Goal: Download file/media

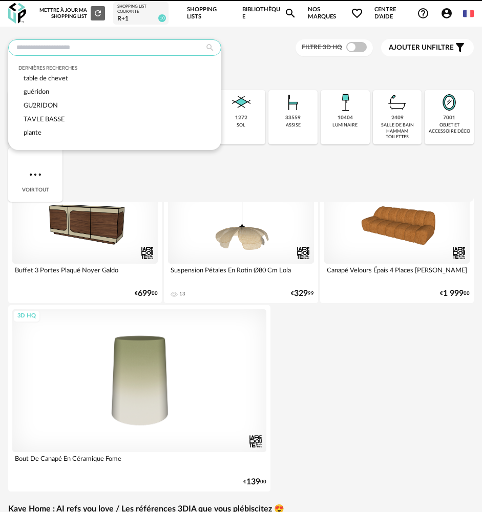
click at [97, 46] on input "text" at bounding box center [114, 47] width 213 height 16
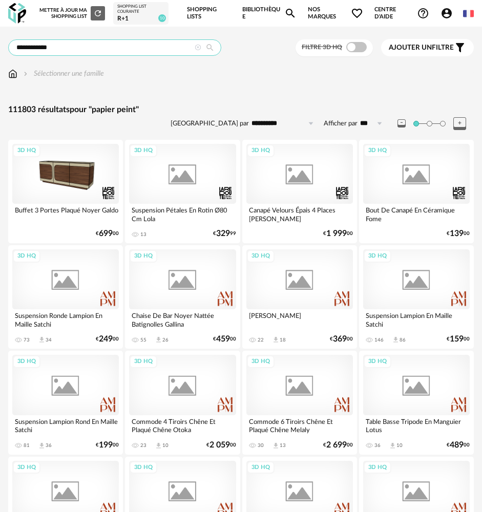
type input "**********"
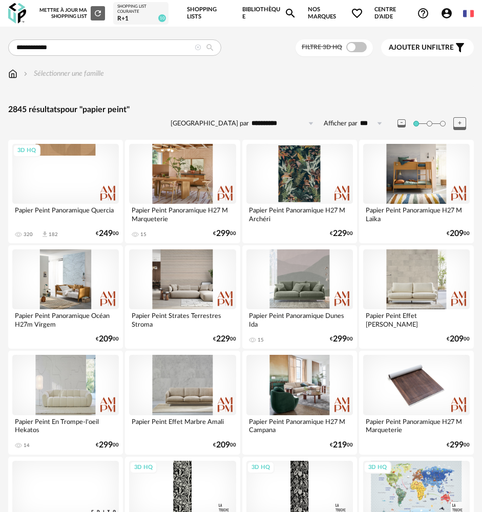
click at [406, 52] on span "Ajouter un filtre" at bounding box center [421, 48] width 65 height 9
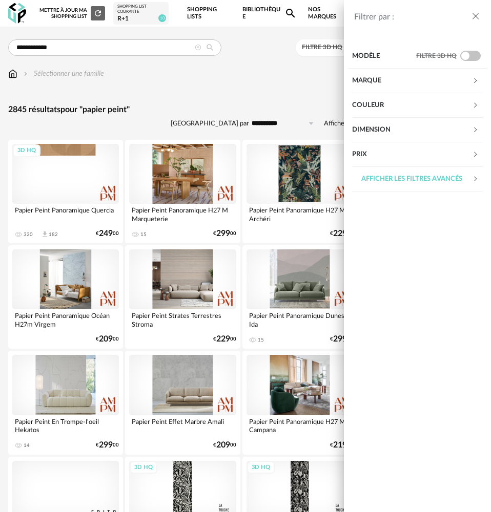
click at [402, 73] on div "Marque" at bounding box center [412, 81] width 120 height 25
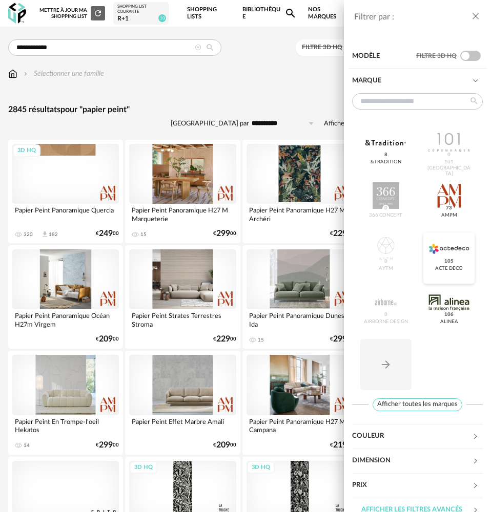
click at [443, 261] on span "105" at bounding box center [449, 261] width 12 height 7
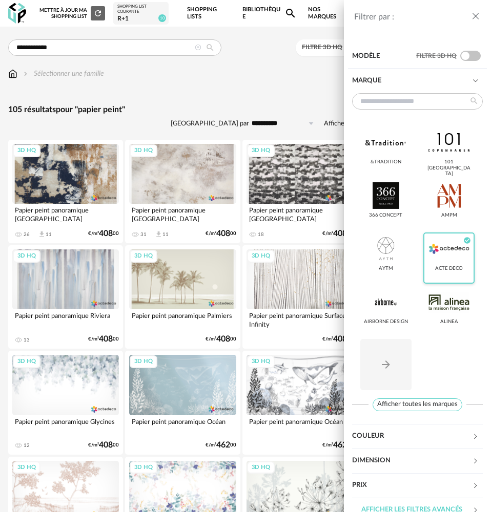
click at [263, 91] on div "Filtrer par : Modèle Filtre 3D HQ Marque &tradition 101 Copenhagen 366 Concept …" at bounding box center [245, 256] width 491 height 512
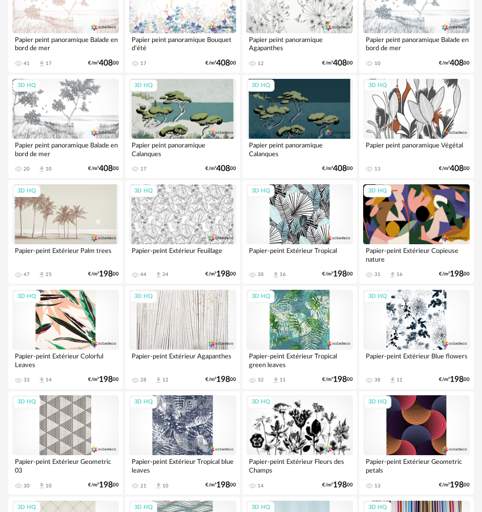
scroll to position [512, 0]
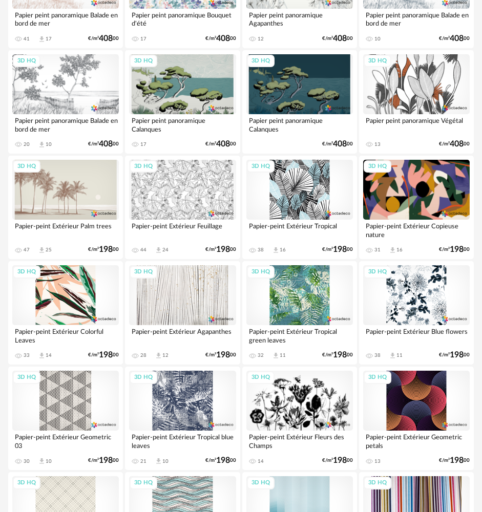
click at [65, 286] on div "3D HQ" at bounding box center [65, 295] width 107 height 60
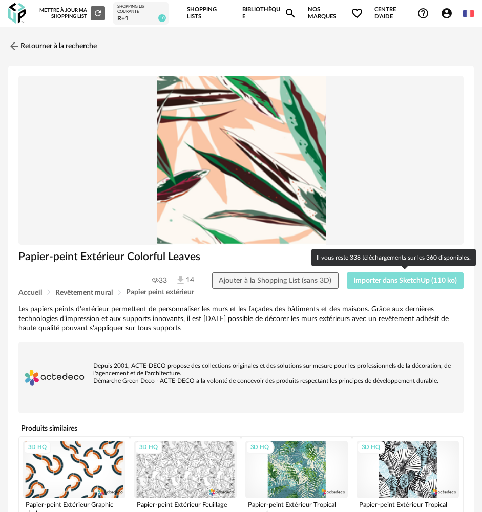
click at [378, 287] on button "Importer dans SketchUp (110 ko)" at bounding box center [405, 281] width 117 height 16
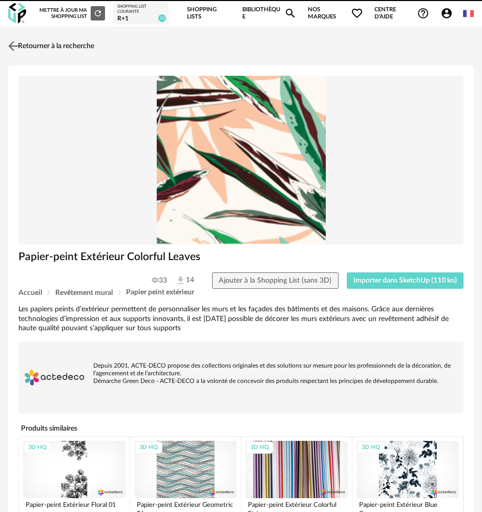
click at [14, 43] on img at bounding box center [13, 46] width 15 height 15
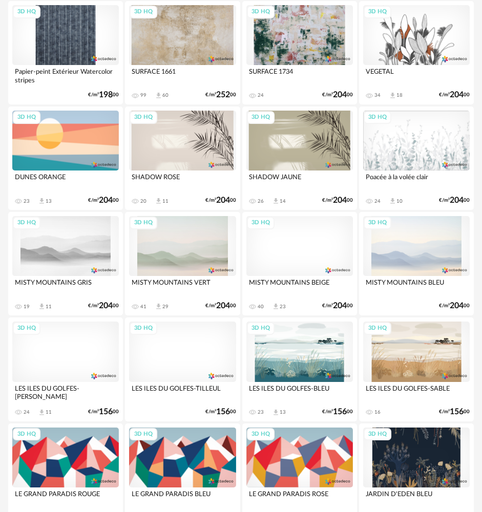
scroll to position [1409, 0]
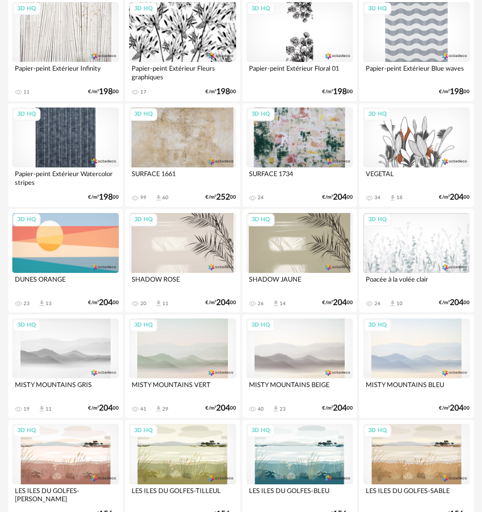
click at [196, 228] on div "3D HQ" at bounding box center [182, 243] width 107 height 60
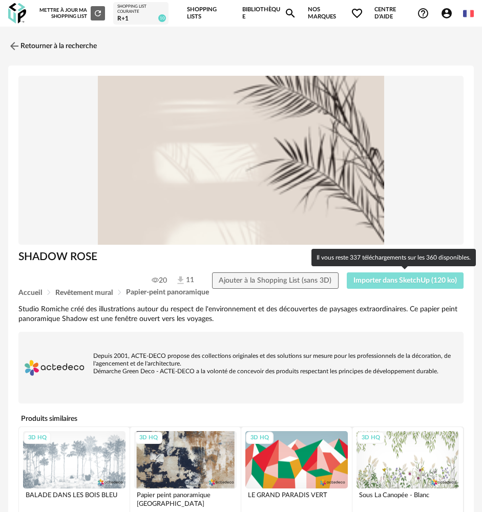
click at [364, 276] on button "Importer dans SketchUp (120 ko)" at bounding box center [405, 281] width 117 height 16
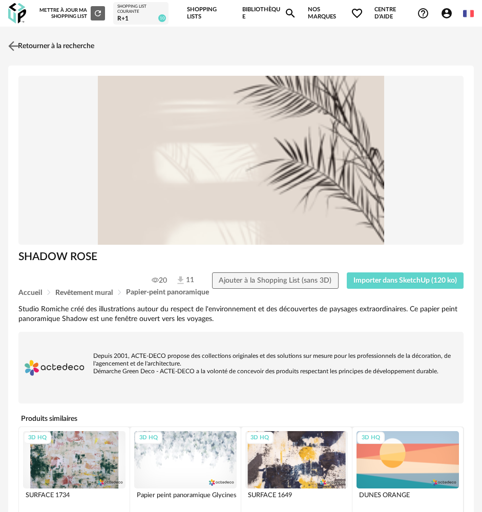
click at [15, 36] on link "Retourner à la recherche" at bounding box center [50, 46] width 89 height 23
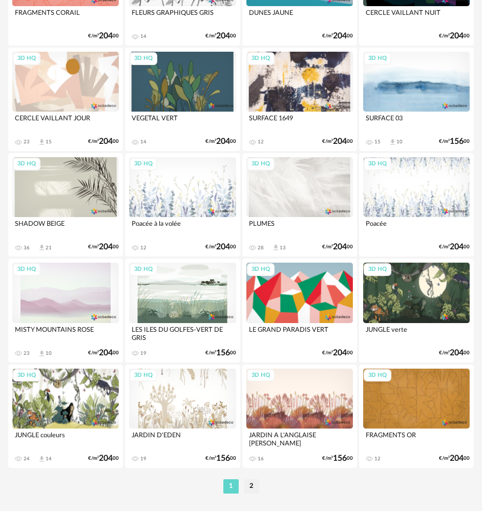
scroll to position [2331, 0]
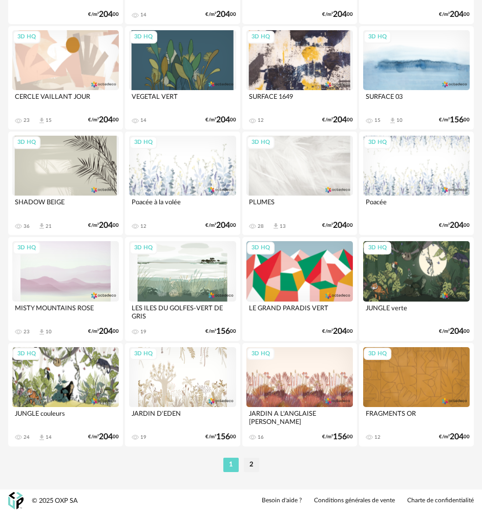
click at [320, 393] on div "3D HQ" at bounding box center [299, 377] width 107 height 60
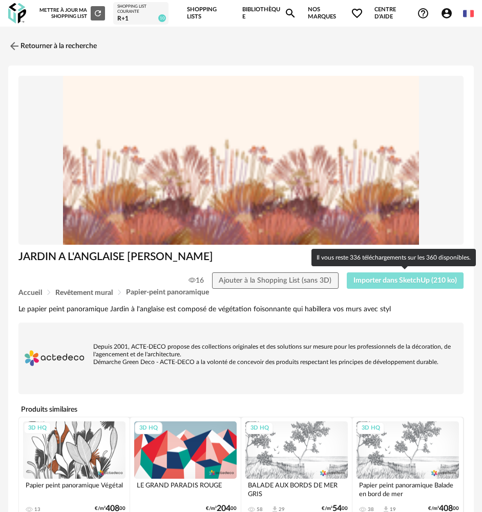
click at [396, 285] on button "Importer dans SketchUp (210 ko)" at bounding box center [405, 281] width 117 height 16
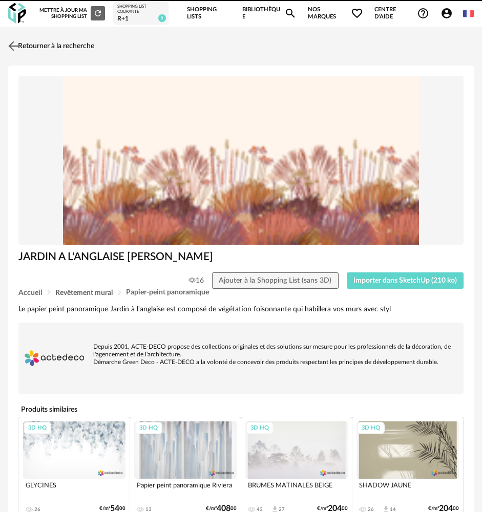
click at [11, 40] on img at bounding box center [13, 46] width 15 height 15
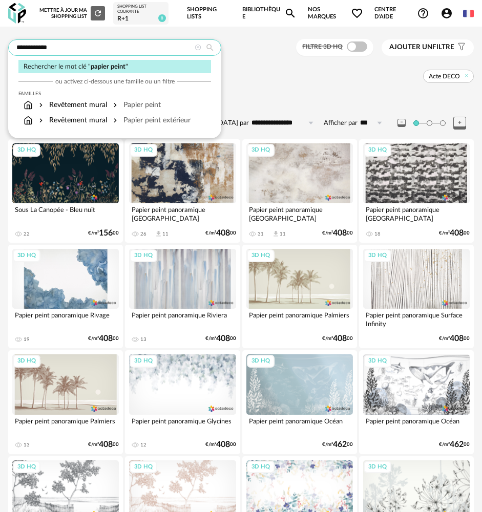
click at [179, 49] on input "**********" at bounding box center [114, 47] width 213 height 16
drag, startPoint x: 179, startPoint y: 49, endPoint x: -6, endPoint y: 43, distance: 185.1
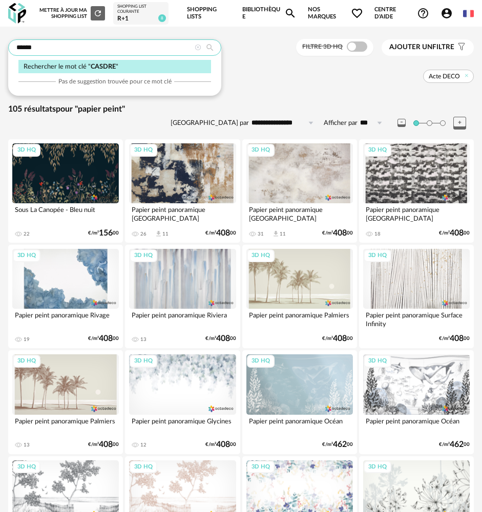
type input "******"
type input "**********"
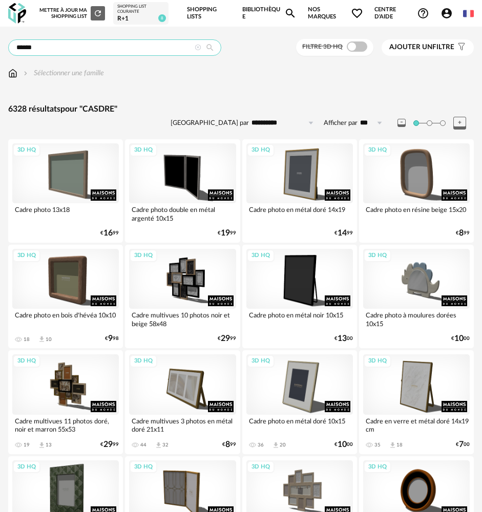
click at [38, 43] on input "******" at bounding box center [114, 47] width 213 height 16
click at [30, 48] on input "******" at bounding box center [114, 47] width 213 height 16
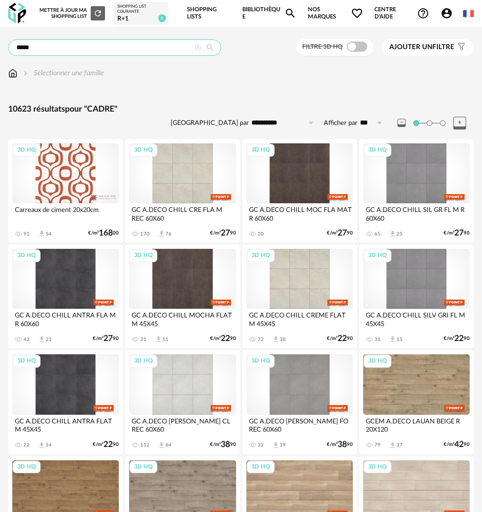
drag, startPoint x: 167, startPoint y: 51, endPoint x: 37, endPoint y: 44, distance: 129.3
click at [37, 44] on input "*****" at bounding box center [114, 47] width 213 height 16
click at [30, 44] on input "*****" at bounding box center [114, 47] width 213 height 16
click at [42, 48] on input "*****" at bounding box center [114, 47] width 213 height 16
drag, startPoint x: 59, startPoint y: 48, endPoint x: 6, endPoint y: 44, distance: 54.0
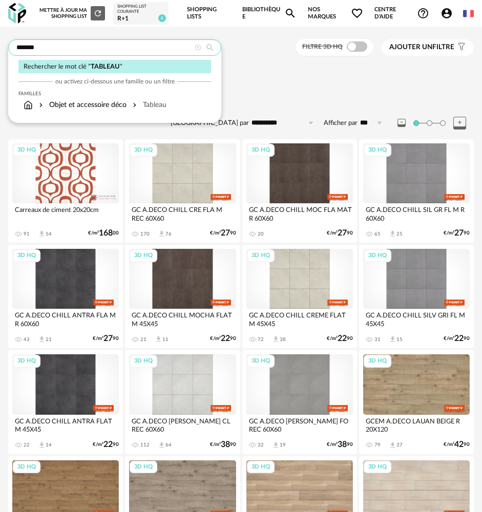
type input "*******"
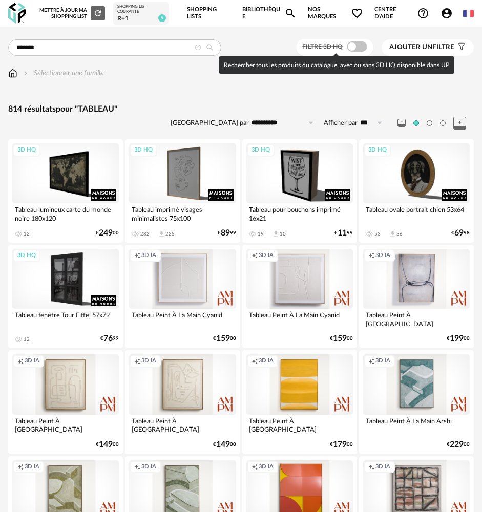
click at [367, 44] on label "Filtre 3D HQ" at bounding box center [335, 46] width 67 height 8
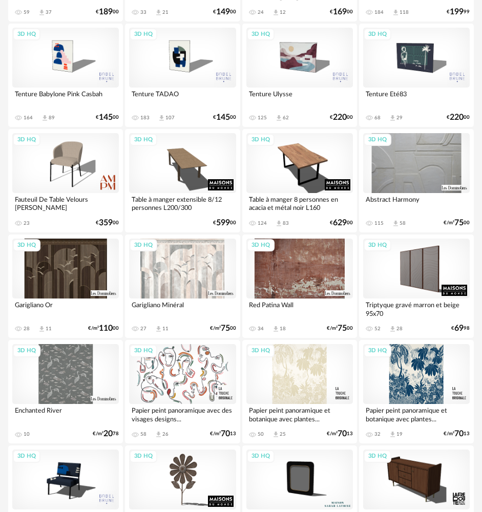
scroll to position [1947, 0]
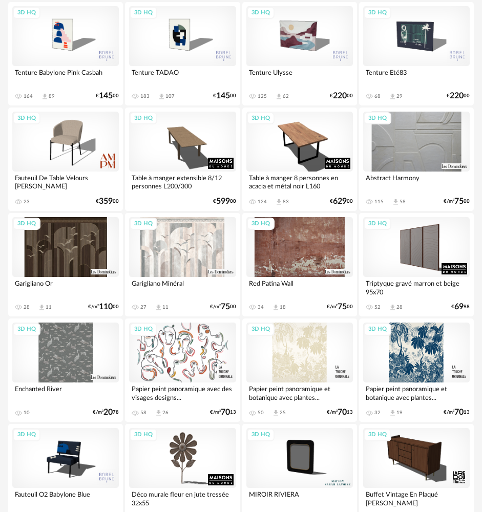
drag, startPoint x: 28, startPoint y: 210, endPoint x: 64, endPoint y: 202, distance: 36.7
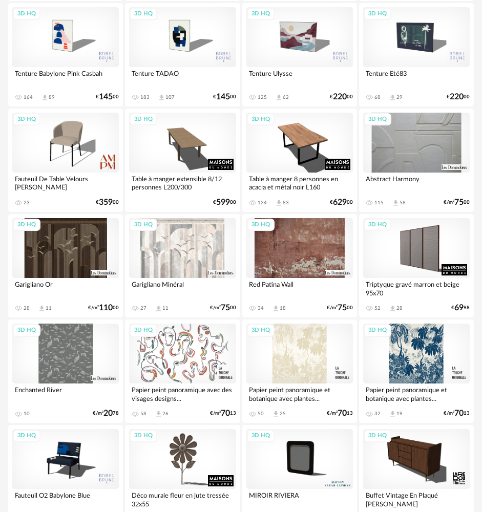
scroll to position [2137, 0]
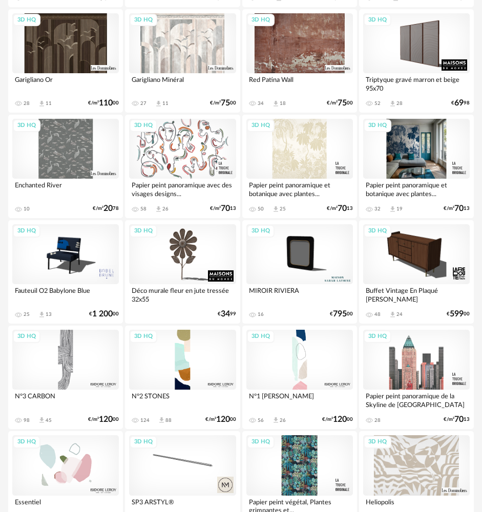
click at [410, 157] on div "3D HQ" at bounding box center [416, 149] width 107 height 60
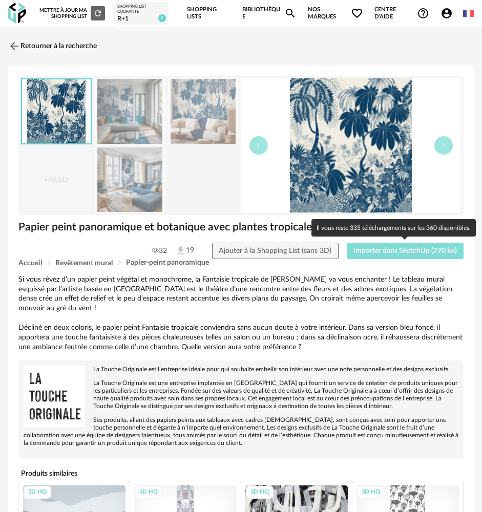
click at [416, 250] on span "Importer dans SketchUp (770 ko)" at bounding box center [406, 250] width 104 height 7
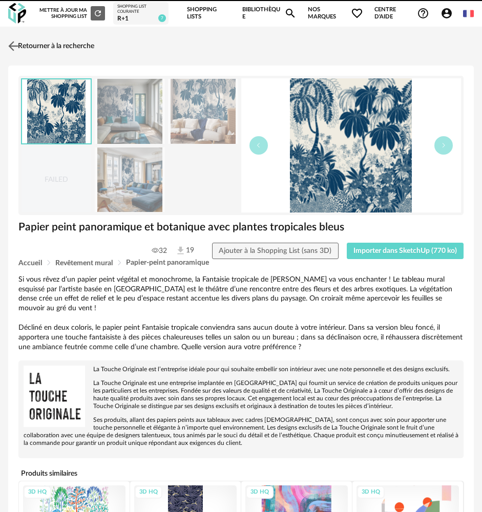
click at [11, 36] on link "Retourner à la recherche" at bounding box center [50, 46] width 89 height 23
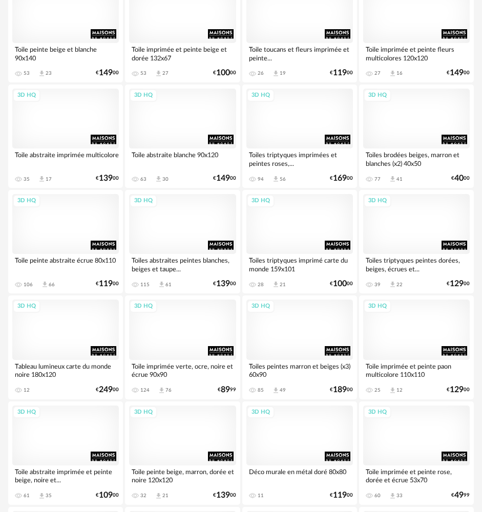
scroll to position [897, 0]
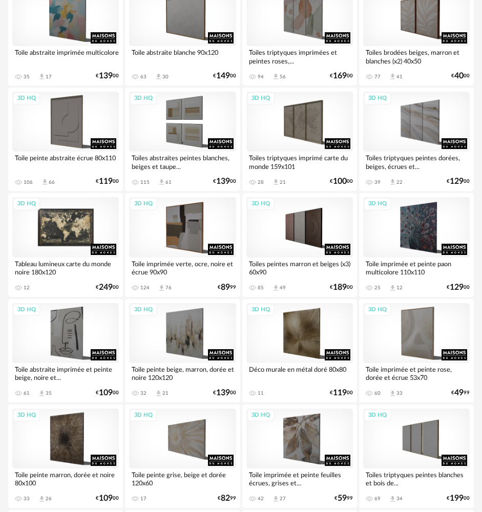
click at [72, 212] on div "3D HQ" at bounding box center [65, 227] width 107 height 60
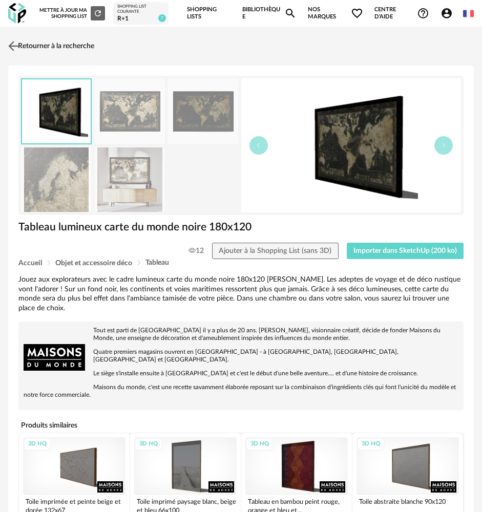
click at [17, 48] on img at bounding box center [13, 46] width 15 height 15
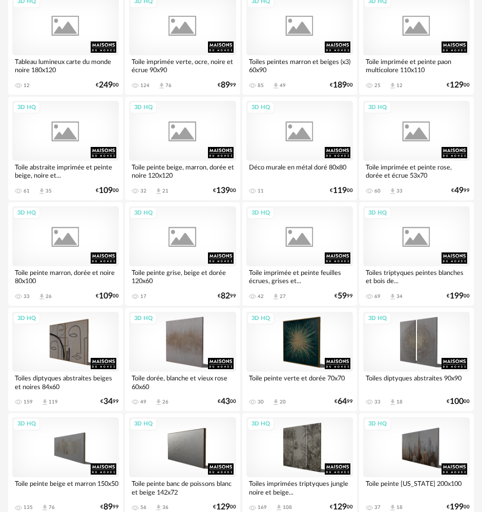
scroll to position [920, 0]
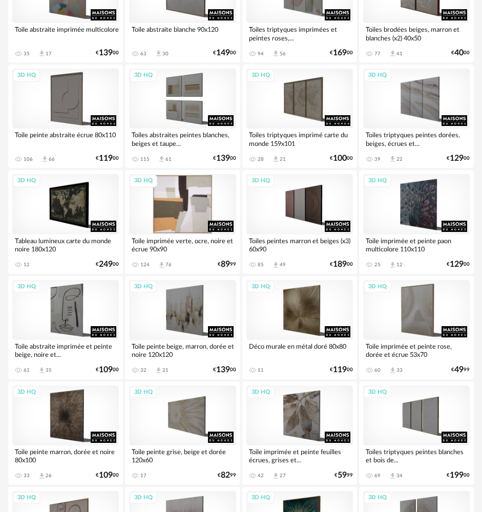
click at [193, 207] on div "3D HQ" at bounding box center [182, 204] width 107 height 60
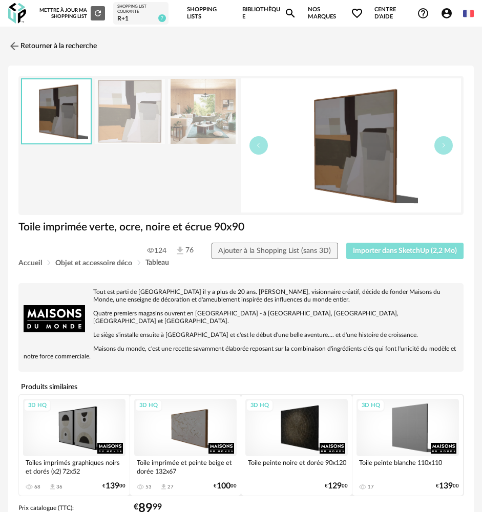
click at [361, 250] on span "Importer dans SketchUp (2,2 Mo)" at bounding box center [405, 250] width 104 height 7
click at [7, 42] on img at bounding box center [13, 46] width 15 height 15
click at [12, 42] on img at bounding box center [13, 46] width 15 height 15
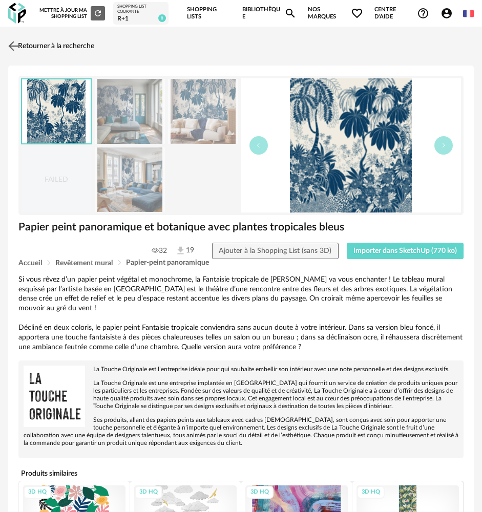
click at [12, 39] on img at bounding box center [13, 46] width 15 height 15
click at [11, 47] on img at bounding box center [13, 46] width 15 height 15
click at [130, 12] on div "Shopping List courante" at bounding box center [140, 9] width 47 height 11
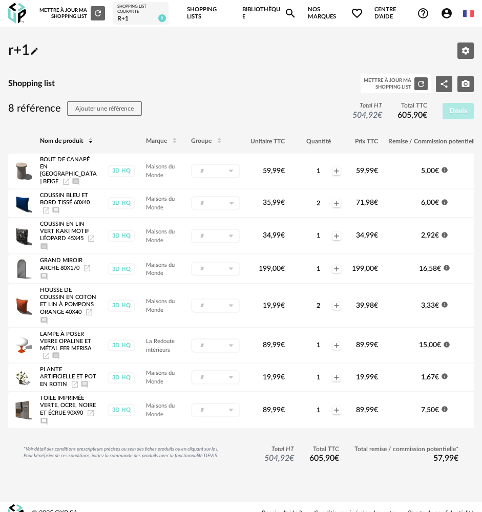
click at [133, 16] on div "r+1" at bounding box center [140, 19] width 47 height 8
click at [20, 15] on img at bounding box center [17, 13] width 18 height 21
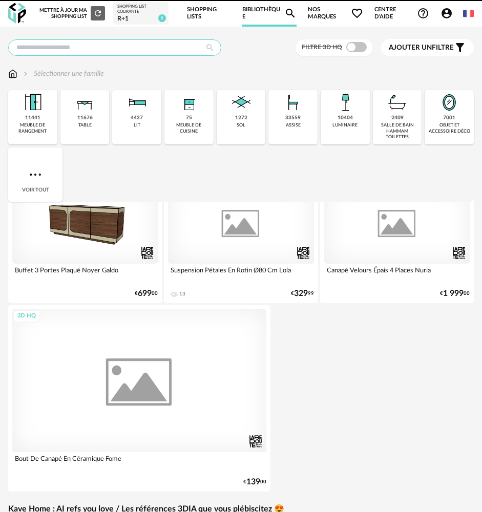
click at [85, 50] on input "text" at bounding box center [114, 47] width 213 height 16
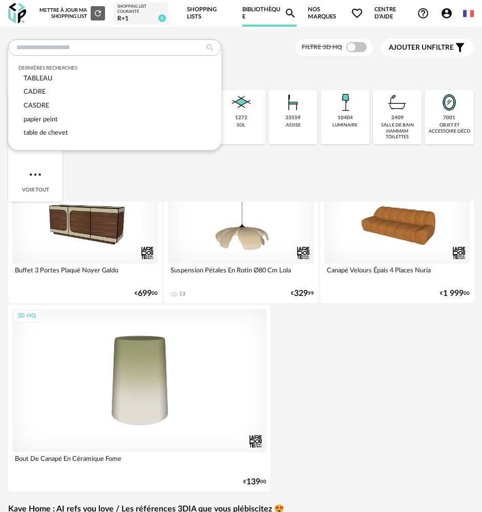
click at [339, 334] on div "3D HQ Buffet 3 Portes Plaqué Noyer Galdo 4 Download icon 1 € 699 00 3D HQ Suspe…" at bounding box center [242, 336] width 468 height 316
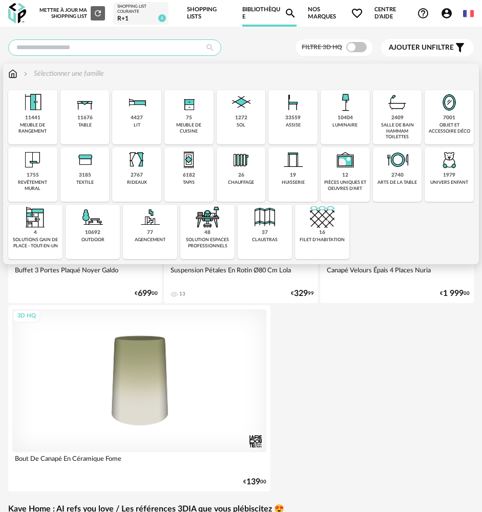
click at [80, 48] on input "text" at bounding box center [114, 47] width 213 height 16
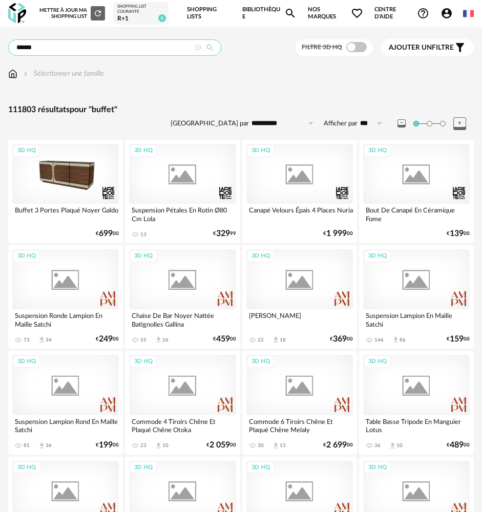
type input "******"
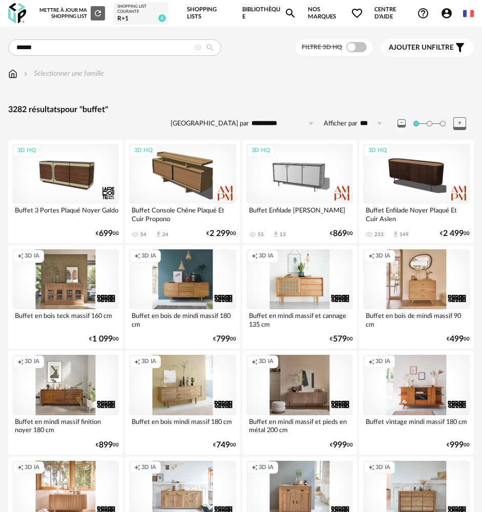
click at [354, 44] on span at bounding box center [356, 47] width 20 height 10
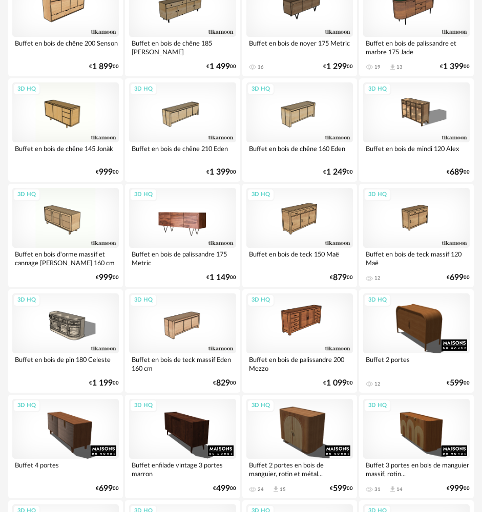
scroll to position [487, 0]
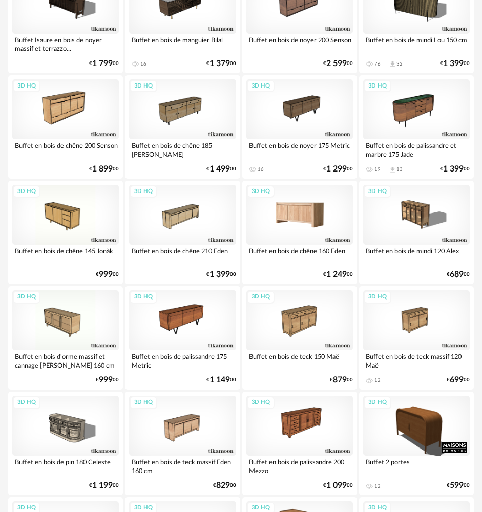
click at [298, 216] on div "3D HQ" at bounding box center [299, 215] width 107 height 60
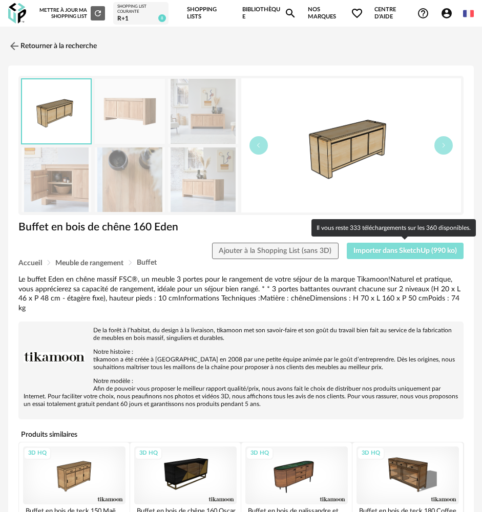
click at [397, 249] on span "Importer dans SketchUp (990 ko)" at bounding box center [406, 250] width 104 height 7
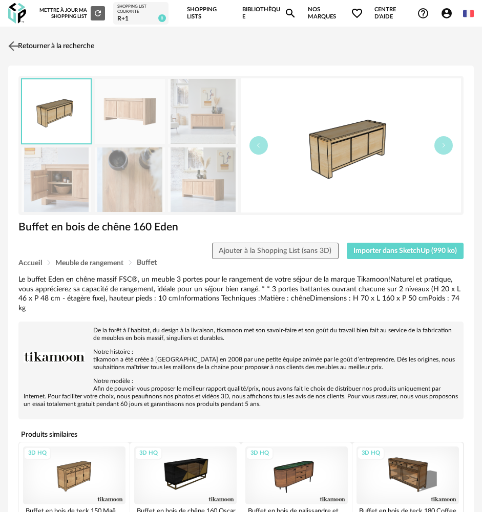
click at [14, 45] on img at bounding box center [13, 46] width 15 height 15
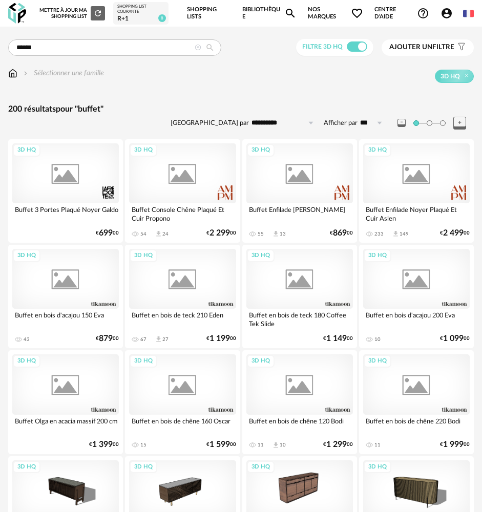
scroll to position [487, 0]
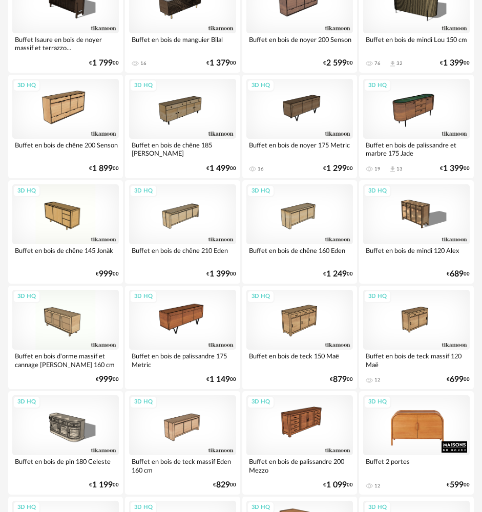
click at [420, 419] on div "3D HQ" at bounding box center [416, 426] width 107 height 60
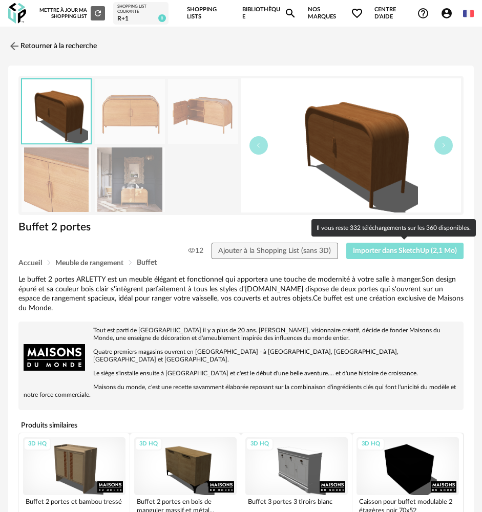
click at [430, 252] on span "Importer dans SketchUp (2,1 Mo)" at bounding box center [405, 250] width 104 height 7
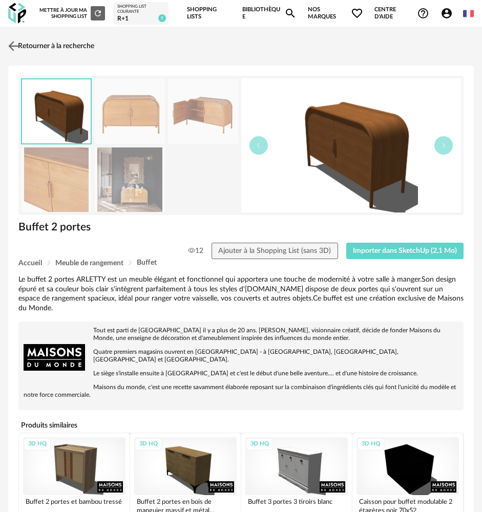
click at [21, 50] on link "Retourner à la recherche" at bounding box center [50, 46] width 89 height 23
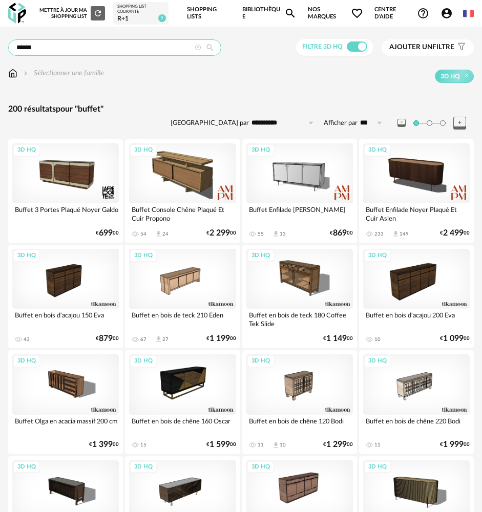
click at [159, 49] on input "******" at bounding box center [114, 47] width 213 height 16
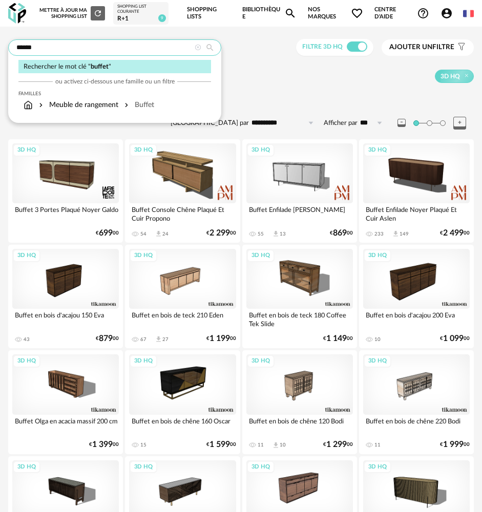
drag, startPoint x: 159, startPoint y: 49, endPoint x: 2, endPoint y: 44, distance: 157.4
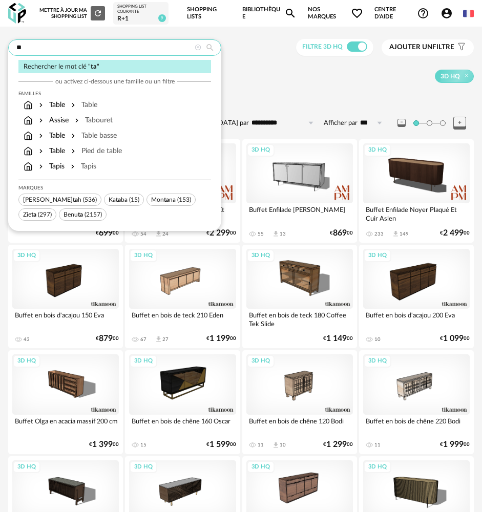
type input "*"
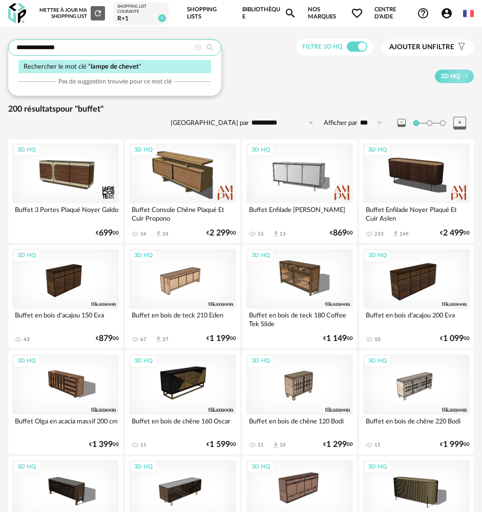
type input "**********"
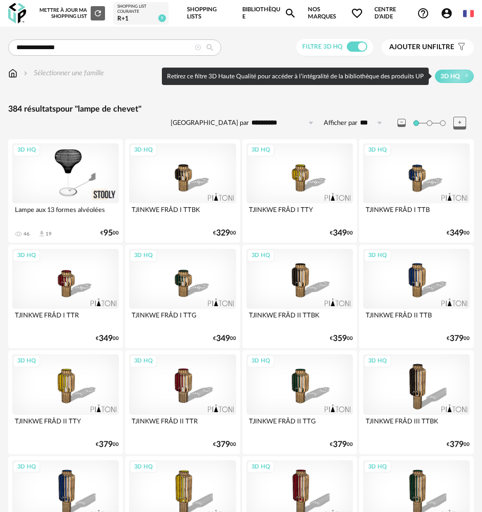
click at [439, 43] on button "Ajouter un filtre s Filter icon" at bounding box center [428, 47] width 92 height 16
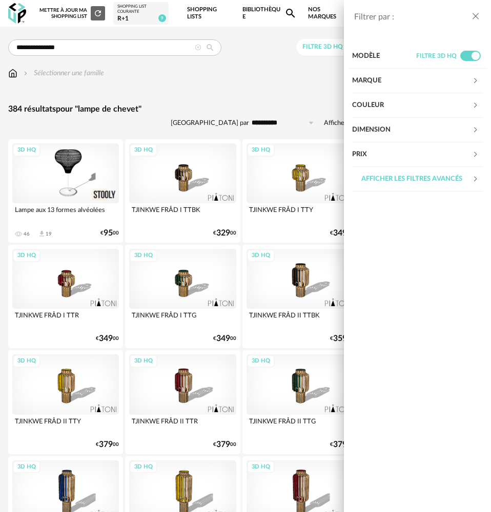
click at [370, 146] on div "Prix" at bounding box center [412, 154] width 120 height 25
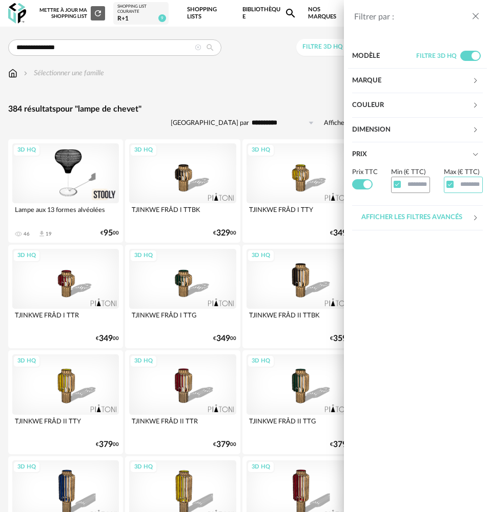
click at [466, 185] on input "text" at bounding box center [463, 185] width 39 height 16
type input "**"
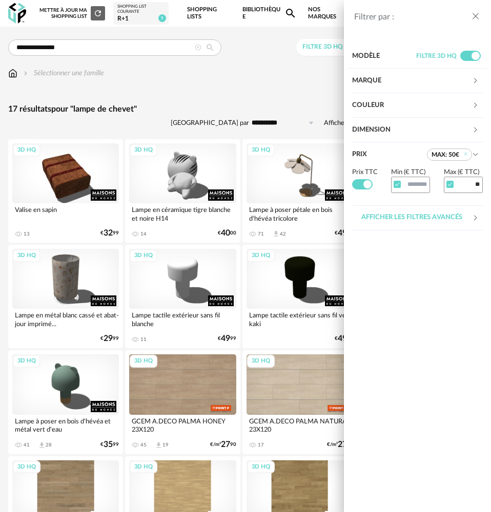
click at [238, 90] on div "Filtrer par : Modèle Filtre 3D HQ Marque &tradition 0 101 Copenhagen 0 366 Conc…" at bounding box center [245, 256] width 491 height 512
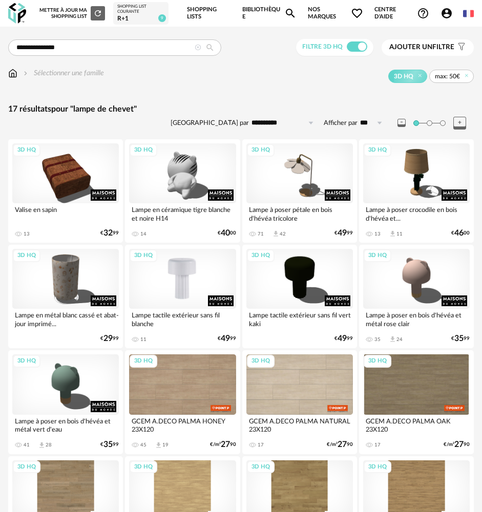
click at [176, 282] on div "3D HQ" at bounding box center [182, 279] width 107 height 60
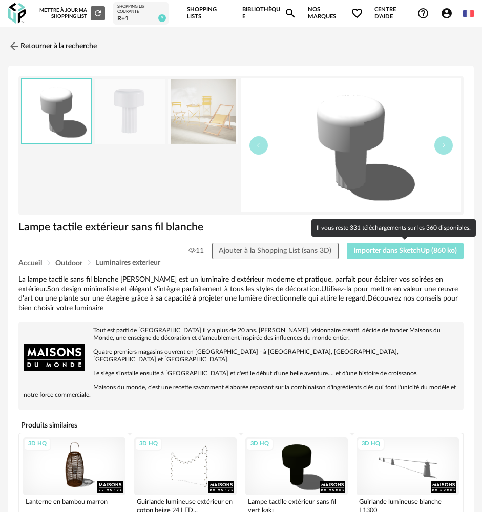
click at [376, 254] on span "Importer dans SketchUp (860 ko)" at bounding box center [406, 250] width 104 height 7
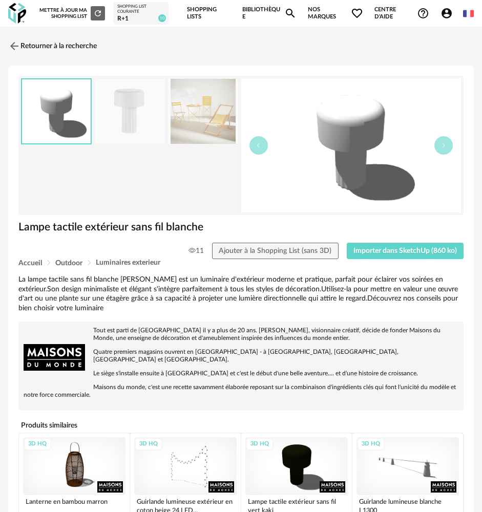
click at [211, 454] on div "3D HQ" at bounding box center [185, 467] width 102 height 58
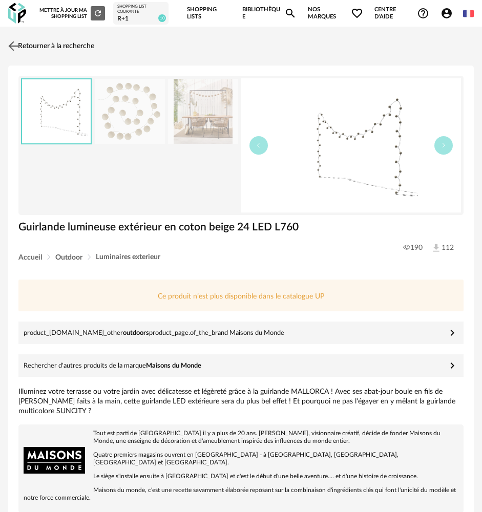
click at [17, 47] on img at bounding box center [13, 46] width 15 height 15
